Goal: Task Accomplishment & Management: Use online tool/utility

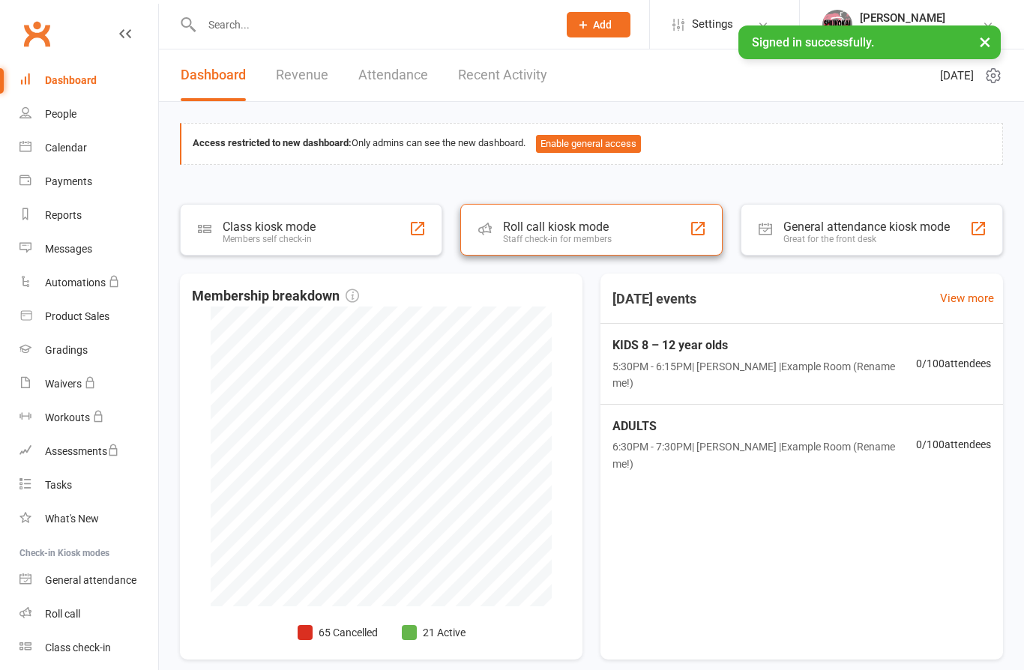
click at [574, 235] on div "Staff check-in for members" at bounding box center [557, 239] width 109 height 10
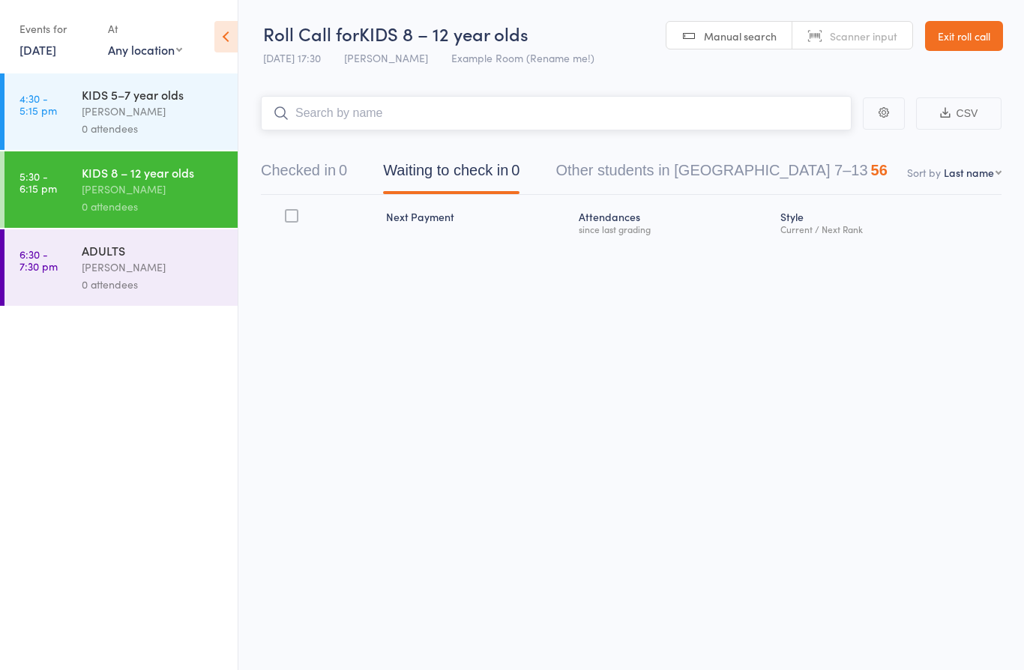
click at [353, 119] on input "search" at bounding box center [556, 113] width 590 height 34
type input "itai"
click at [364, 144] on div "Itai Lidor Drop in" at bounding box center [556, 144] width 589 height 34
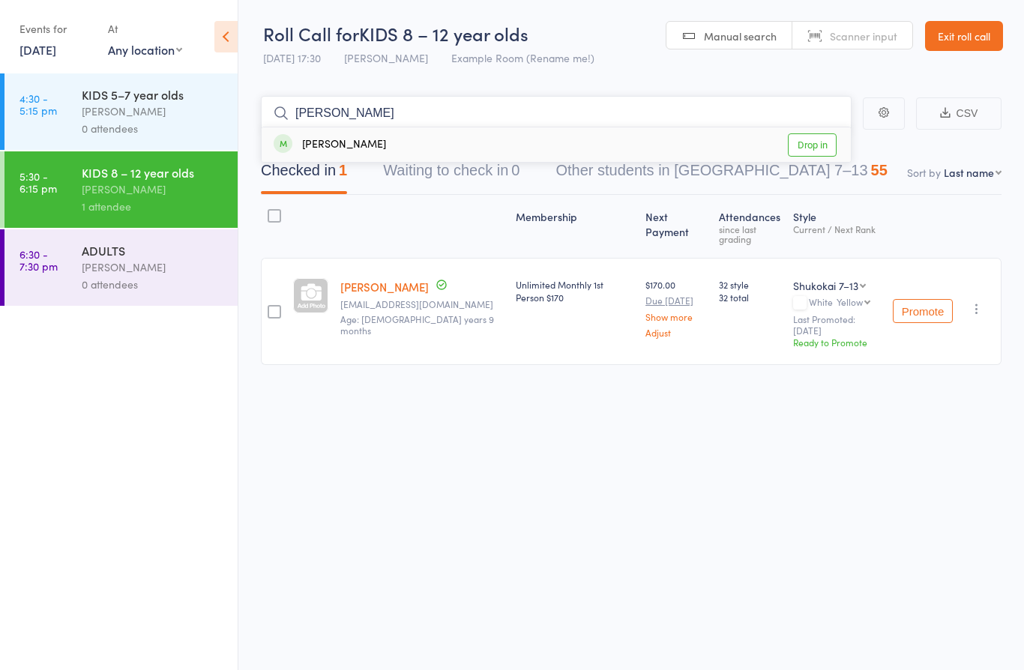
type input "oren"
click at [372, 153] on div "Oren Feiler Drop in" at bounding box center [556, 144] width 589 height 34
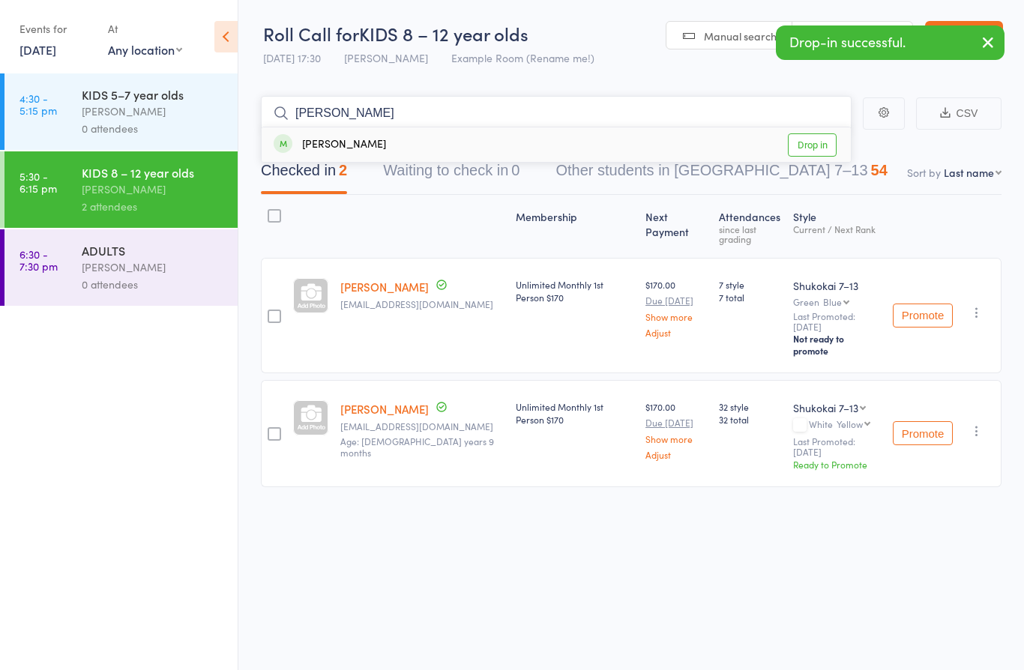
type input "anthony"
click at [398, 145] on div "Anthony Grimaldi Drop in" at bounding box center [556, 144] width 589 height 34
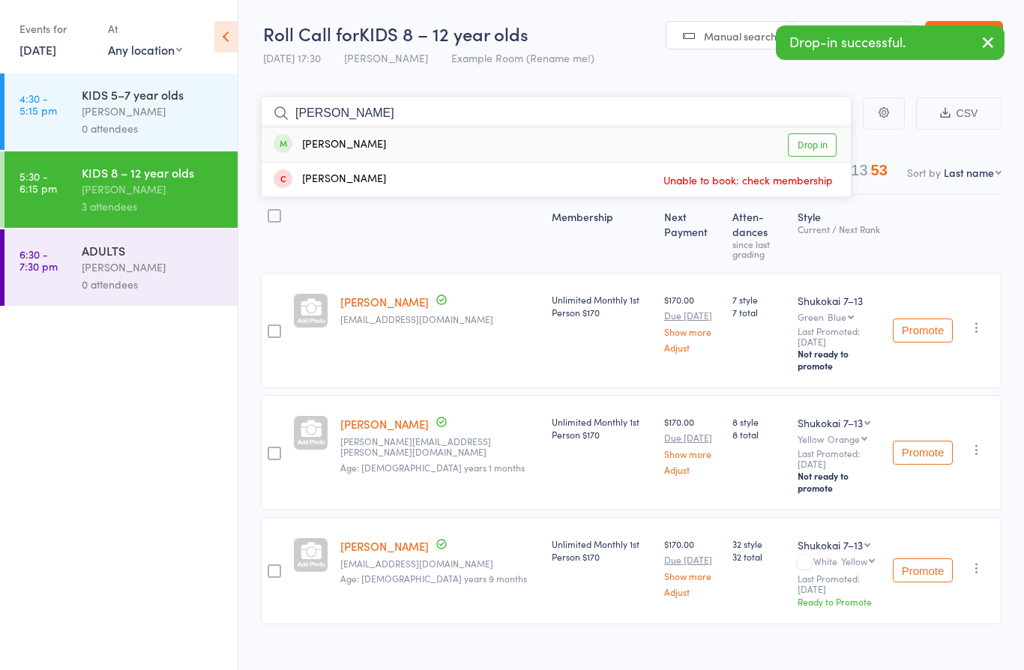
type input "jose"
click at [372, 139] on div "Jose Gomez Drop in" at bounding box center [556, 144] width 589 height 34
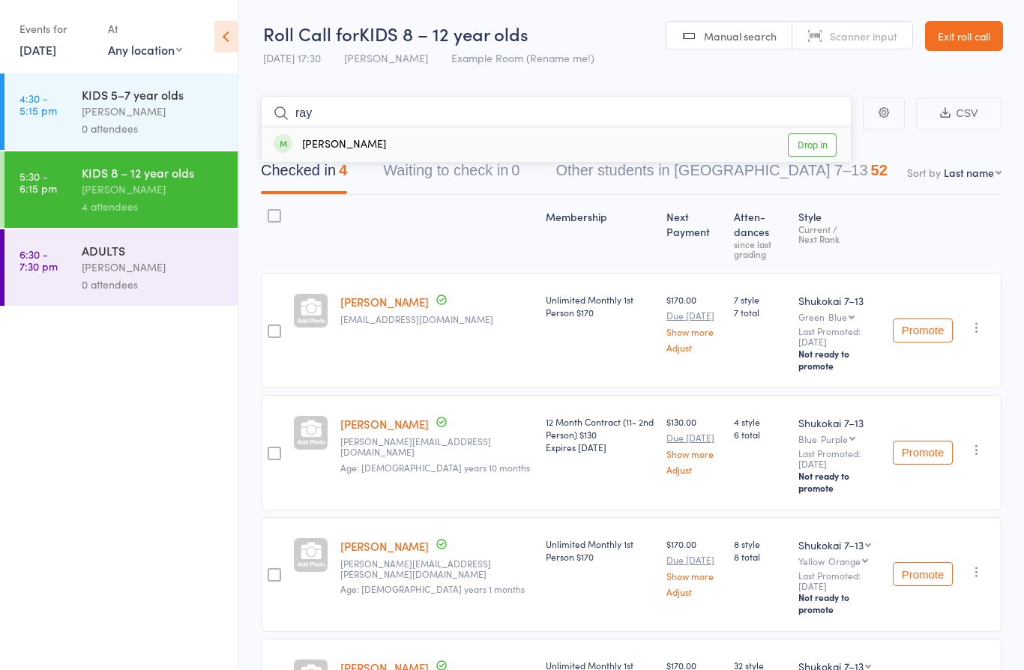
type input "ray"
click at [368, 148] on div "Ray Shenhar Drop in" at bounding box center [556, 144] width 589 height 34
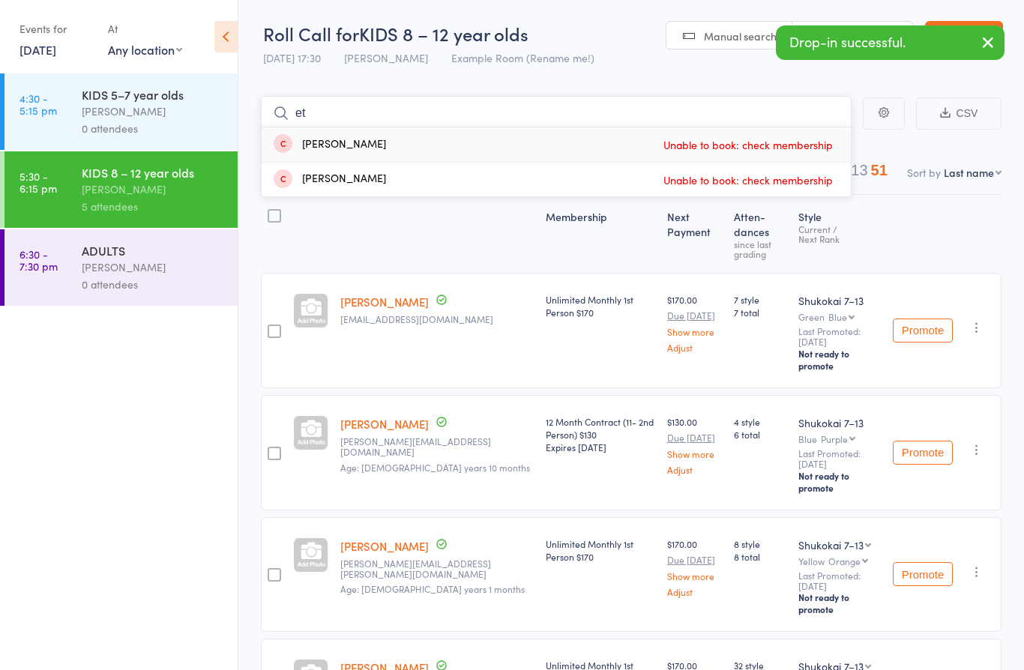
type input "e"
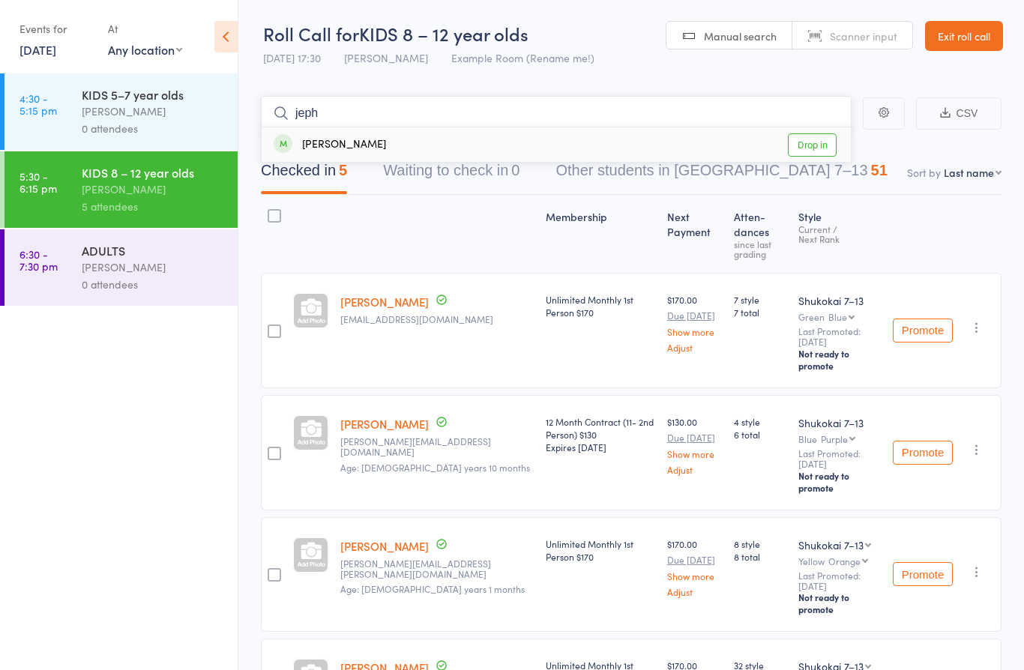
type input "jeph"
click at [372, 156] on div "Jeph Shenhar Drop in" at bounding box center [556, 144] width 589 height 34
type input "a"
type input "zaya"
click at [367, 146] on div "Zaya Rodin Drop in" at bounding box center [556, 144] width 589 height 34
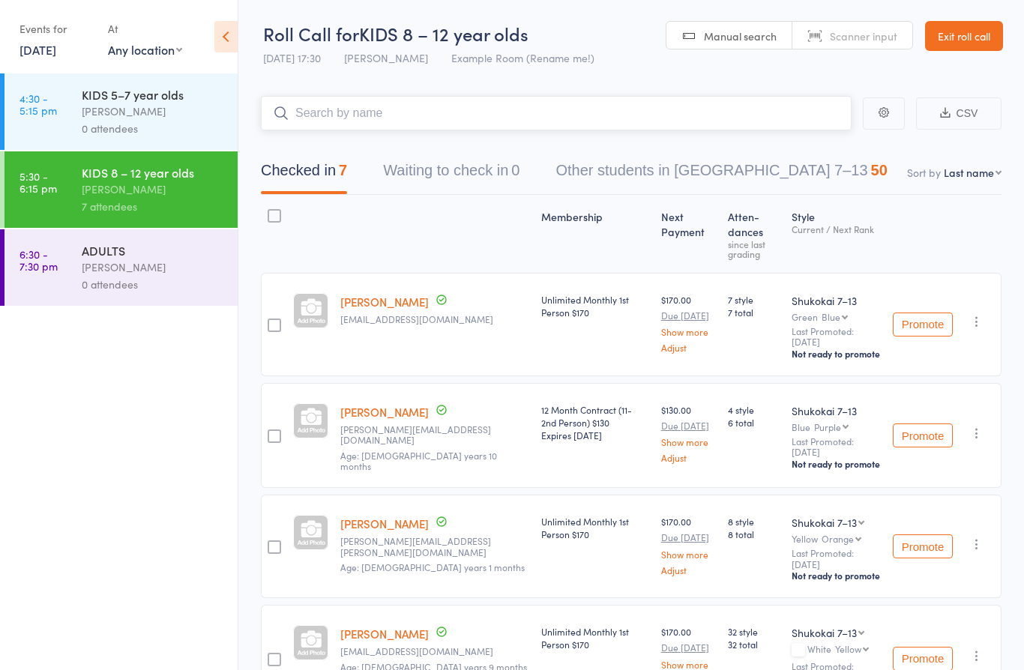
click at [393, 126] on input "search" at bounding box center [556, 113] width 590 height 34
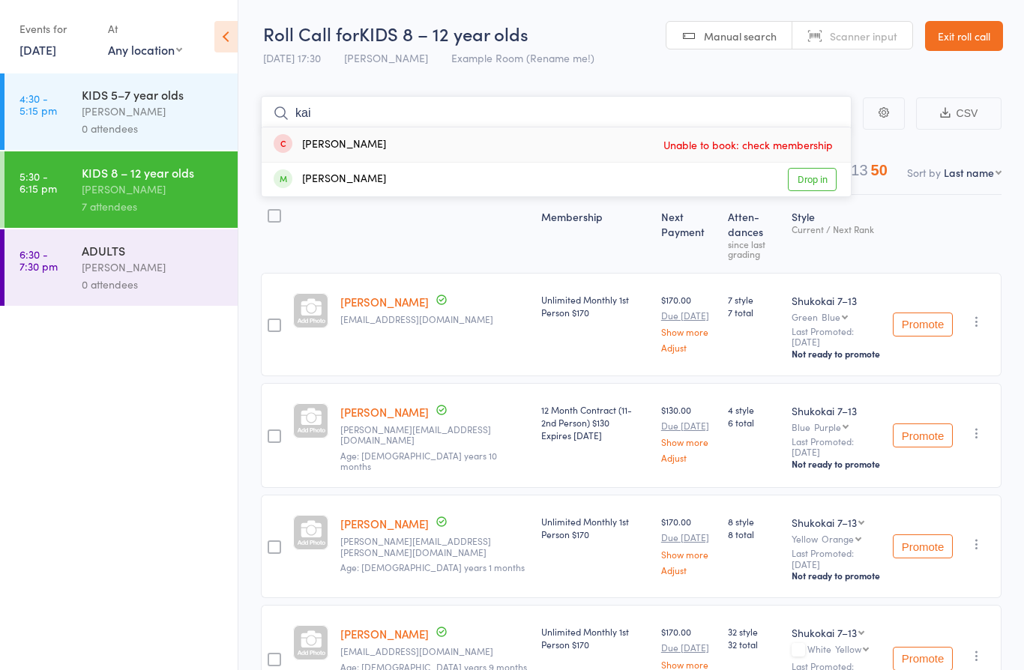
type input "kai"
click at [345, 184] on div "Kai Golan" at bounding box center [330, 179] width 112 height 17
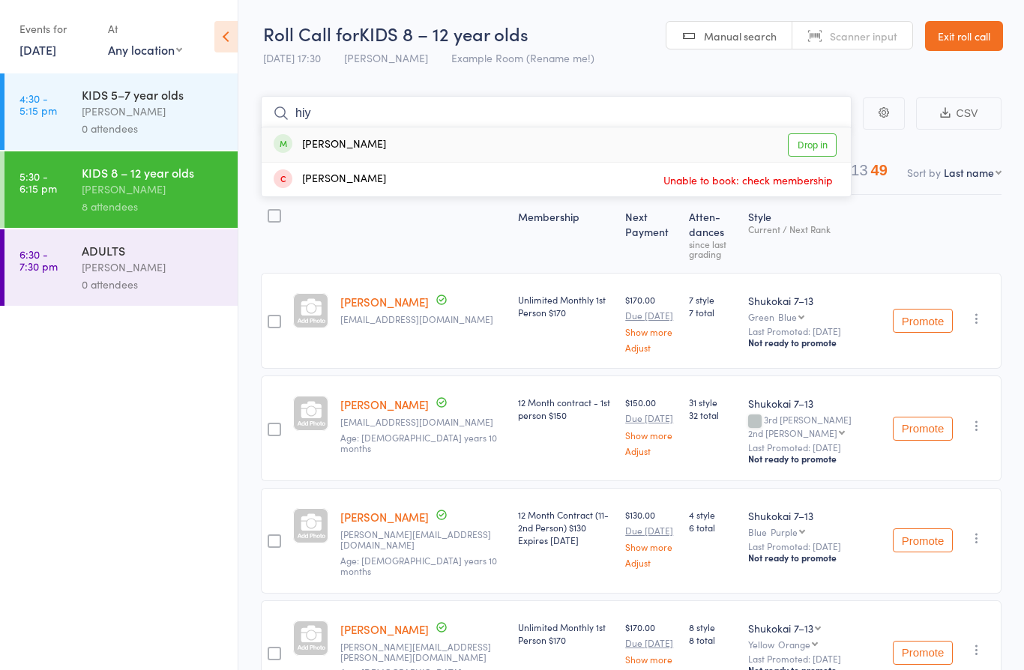
type input "hiy"
click at [399, 129] on div "Hiyori Kawabata Drop in" at bounding box center [556, 144] width 589 height 34
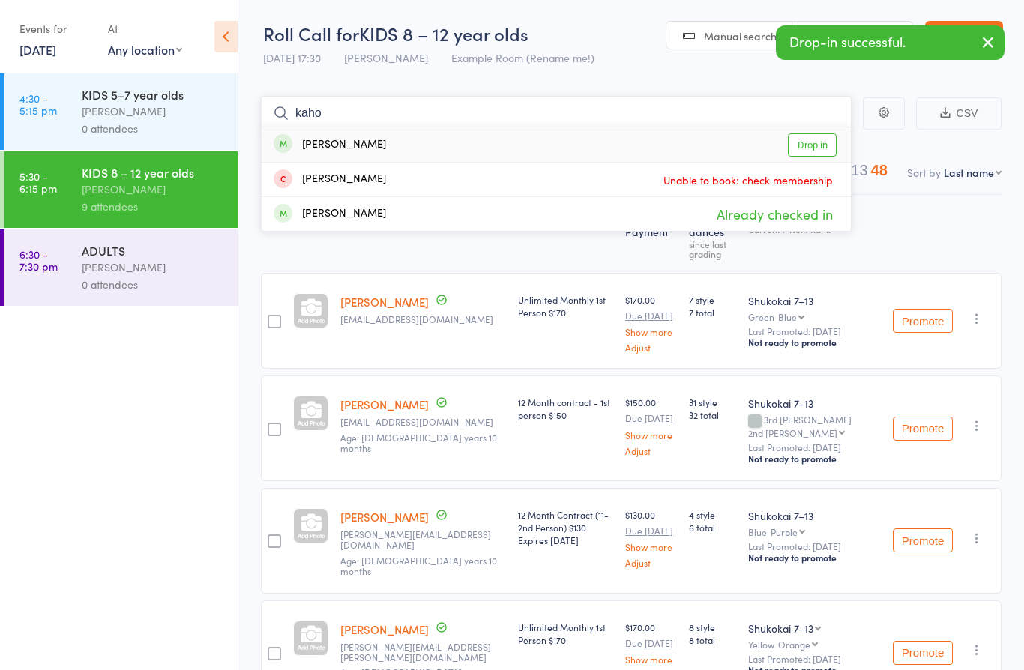
type input "kaho"
click at [380, 142] on div "Kaho Oikawa Drop in" at bounding box center [556, 144] width 589 height 34
